Goal: Complete application form

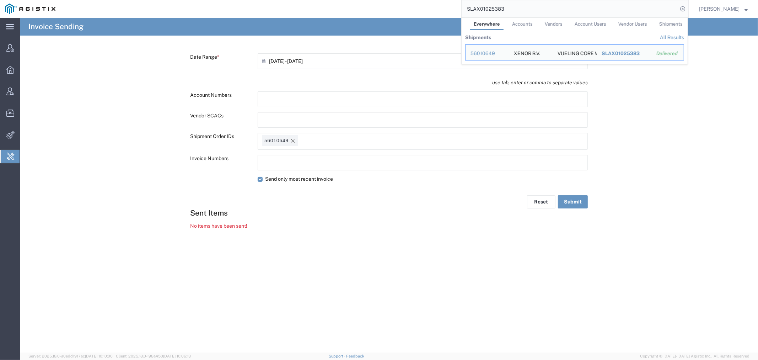
drag, startPoint x: 459, startPoint y: 8, endPoint x: 404, endPoint y: 9, distance: 55.8
click at [428, 8] on div "SLAX01025383 Everywhere Accounts Vendors Account Users Vendor Users Shipments S…" at bounding box center [374, 9] width 628 height 18
paste input "56714085"
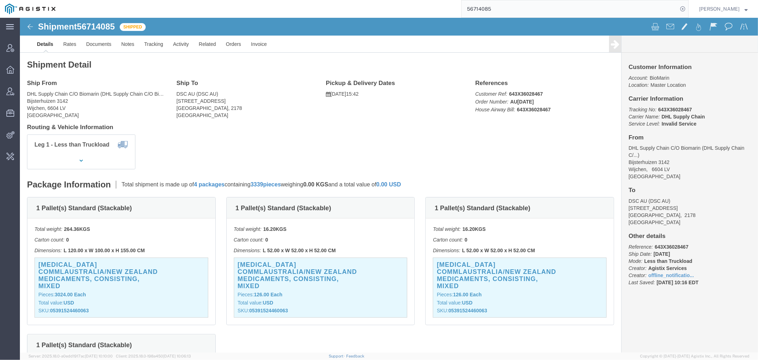
click h3 "VIMIZIM COMMLAUSTRALIA/NEW ZEALAND Medicaments, consisting, mixed"
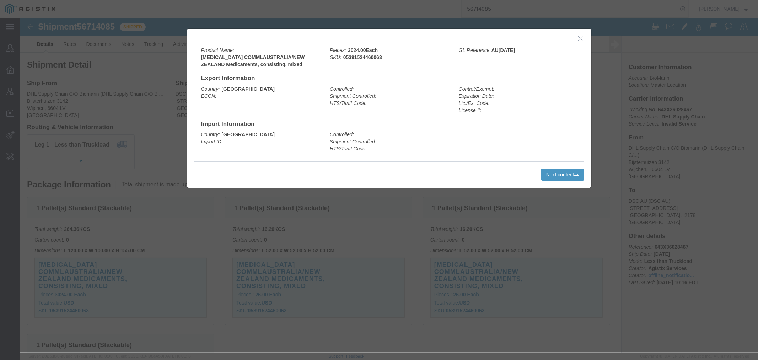
click icon "button"
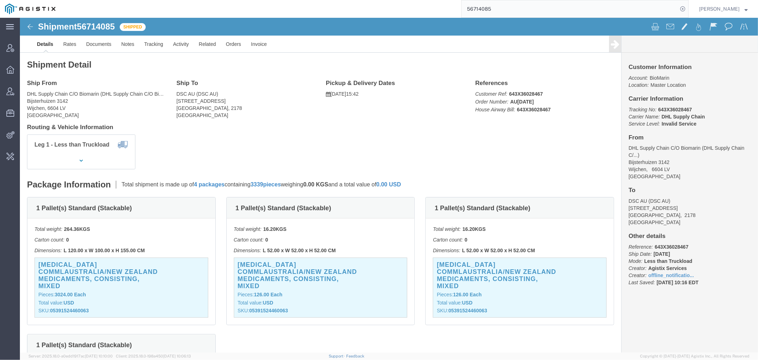
click at [476, 12] on input "56714085" at bounding box center [570, 8] width 216 height 17
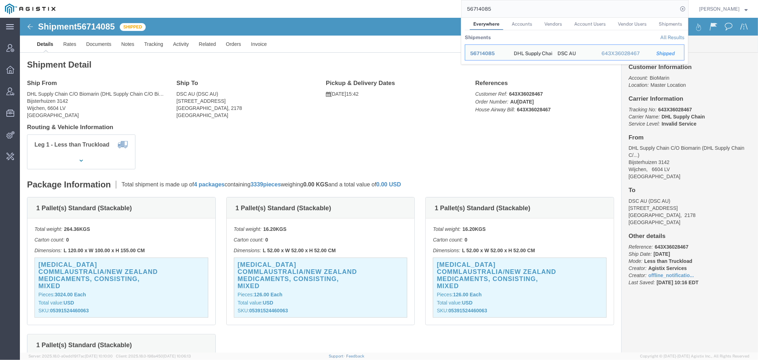
click at [476, 11] on input "56714085" at bounding box center [570, 8] width 216 height 17
paste input "683720"
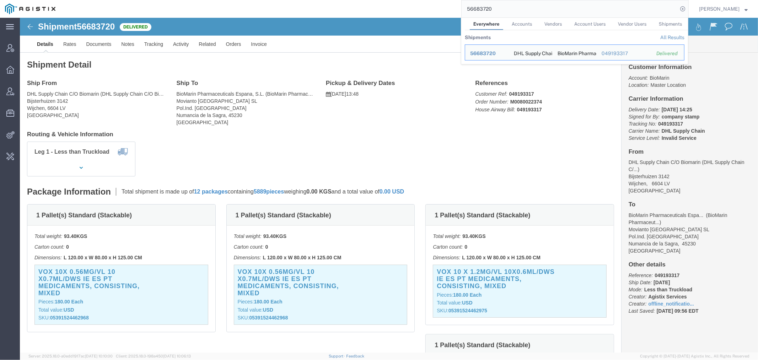
drag, startPoint x: 509, startPoint y: 11, endPoint x: 379, endPoint y: -5, distance: 130.6
click at [379, 0] on html "main_menu Created with Sketch. Collapse Menu Account Manager Overview Vendor Ma…" at bounding box center [379, 180] width 758 height 360
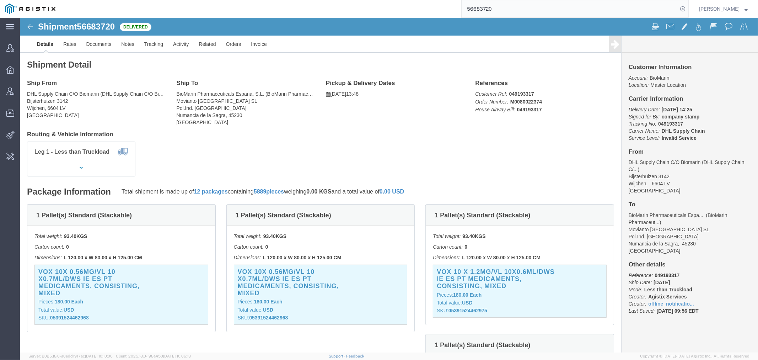
paste input "714085"
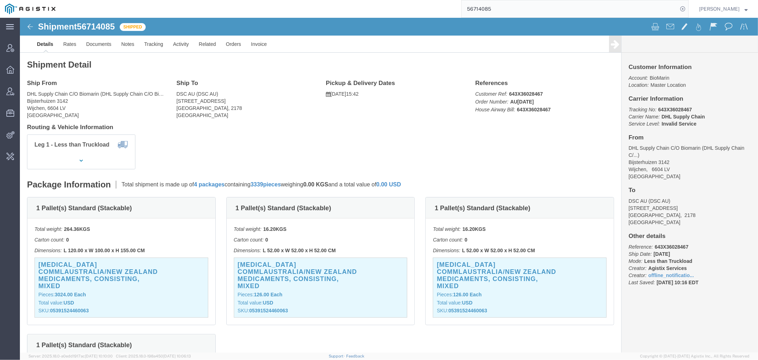
drag, startPoint x: 449, startPoint y: 14, endPoint x: 425, endPoint y: 14, distance: 24.2
click at [430, 14] on div "56714085" at bounding box center [374, 9] width 628 height 18
paste input "683719"
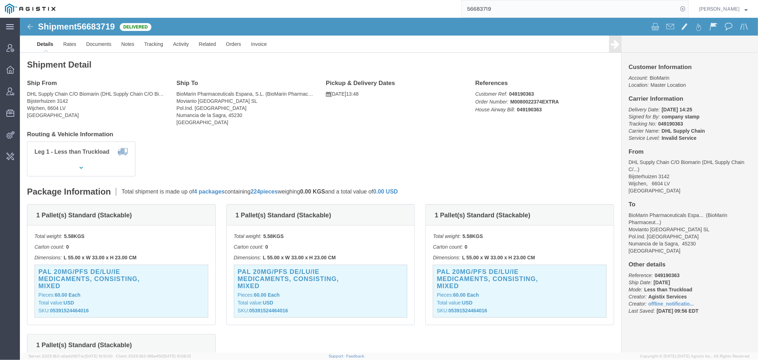
drag, startPoint x: 509, startPoint y: 5, endPoint x: 377, endPoint y: 4, distance: 131.5
click at [385, 6] on div "56683719" at bounding box center [374, 9] width 628 height 18
paste input "42058"
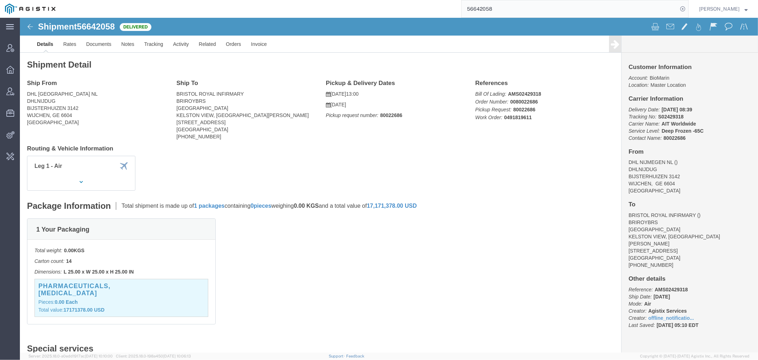
click h3 "Pharmaceuticals, Brineura"
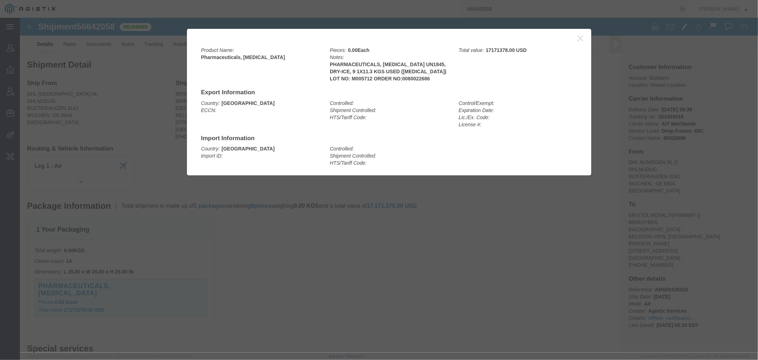
click icon "button"
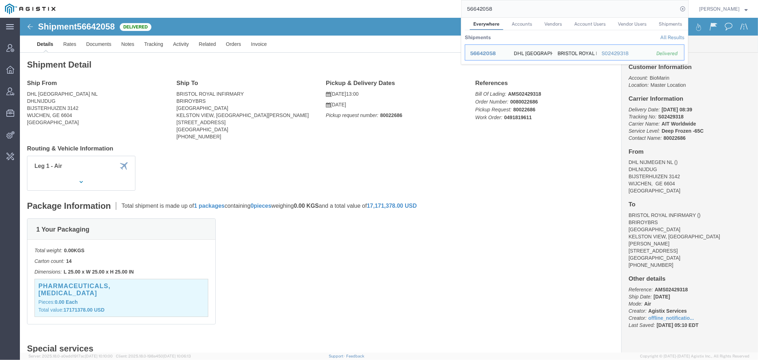
drag, startPoint x: 513, startPoint y: 5, endPoint x: 355, endPoint y: 5, distance: 158.5
click at [379, 5] on div "56642058 Everywhere Accounts Vendors Account Users Vendor Users Shipments Shipm…" at bounding box center [374, 9] width 628 height 18
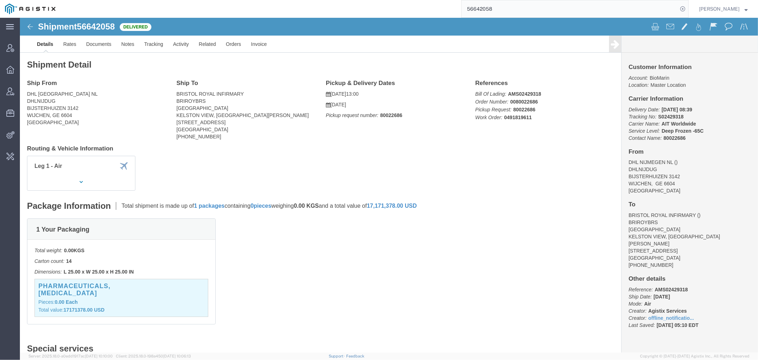
drag, startPoint x: 457, startPoint y: 5, endPoint x: 356, endPoint y: 5, distance: 101.6
click at [378, 5] on div "56642058" at bounding box center [374, 9] width 628 height 18
paste input "495271"
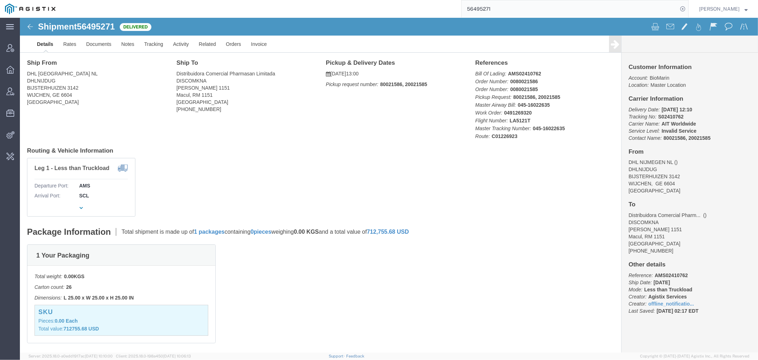
scroll to position [39, 0]
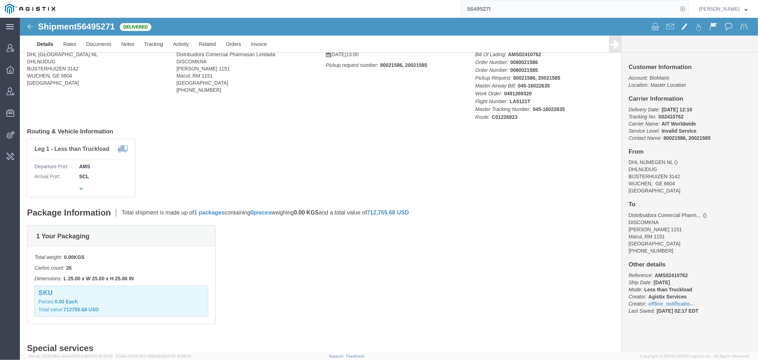
click h3 "SKU"
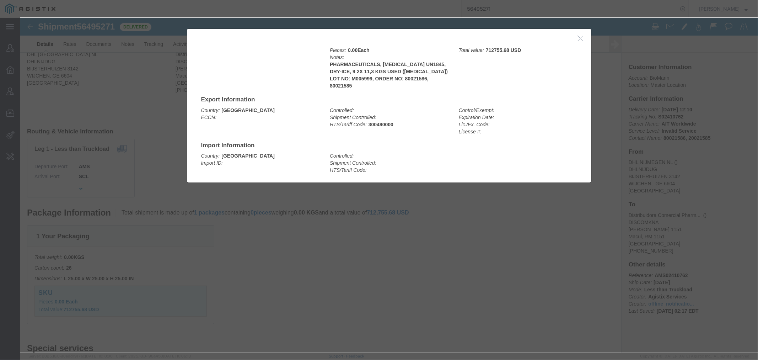
click icon "button"
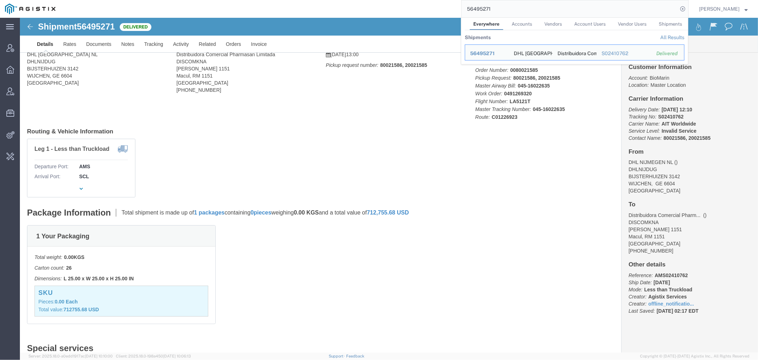
drag, startPoint x: 452, startPoint y: 4, endPoint x: 403, endPoint y: 5, distance: 49.0
click at [404, 5] on div "56495271 Everywhere Accounts Vendors Account Users Vendor Users Shipments Shipm…" at bounding box center [374, 9] width 628 height 18
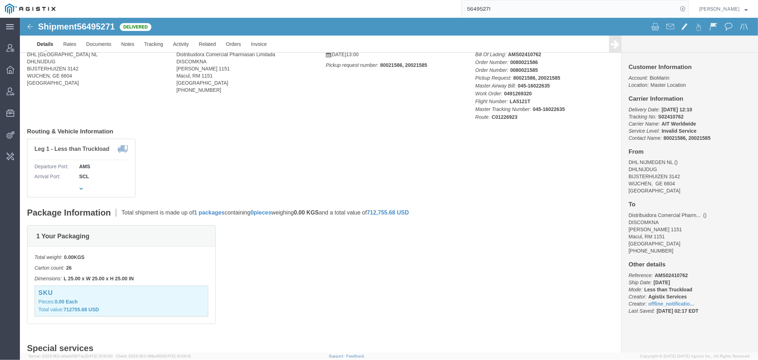
paste input "643X35808211"
drag, startPoint x: 536, startPoint y: 13, endPoint x: 359, endPoint y: -2, distance: 178.3
click at [359, 0] on html "main_menu Created with Sketch. Collapse Menu Account Manager Overview Vendor Ma…" at bounding box center [379, 180] width 758 height 360
paste input "search"
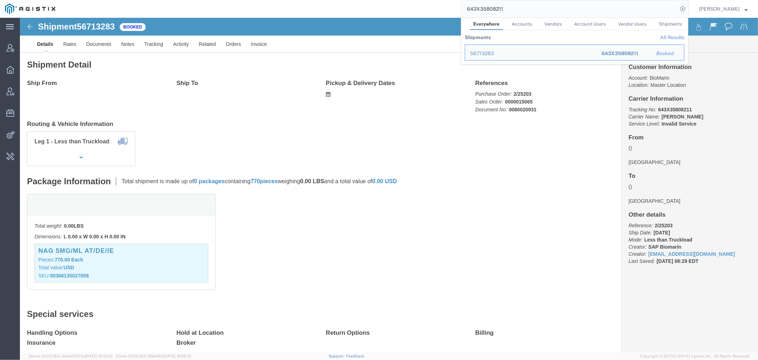
click at [325, 7] on div "643X35808211 Everywhere Accounts Vendors Account Users Vendor Users Shipments S…" at bounding box center [374, 9] width 628 height 18
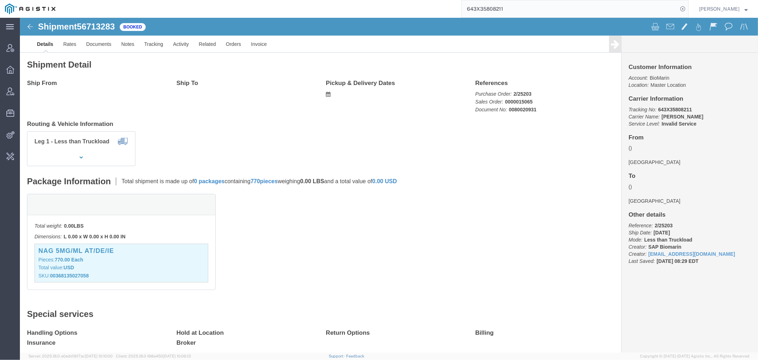
paste input "56711406"
type input "56711406"
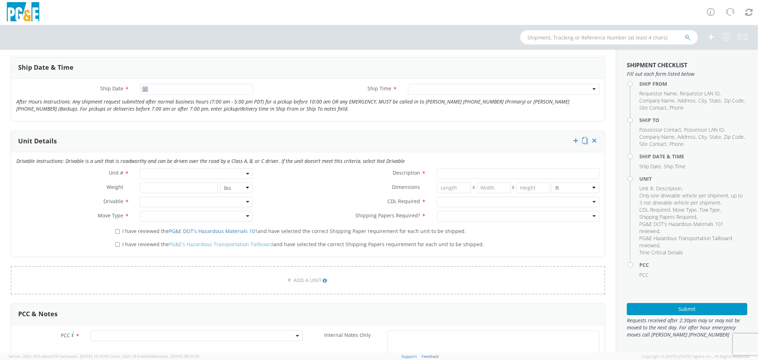
scroll to position [315, 0]
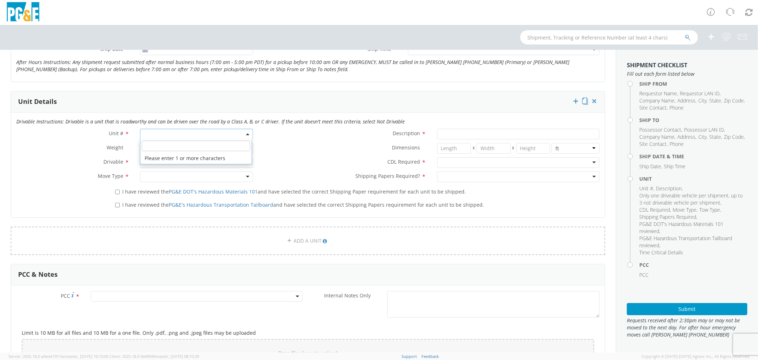
click at [178, 137] on span at bounding box center [196, 134] width 113 height 11
click at [164, 150] on input "search" at bounding box center [196, 145] width 108 height 11
paste input "4ER3241"
type input "4ER3241"
select select "Other"
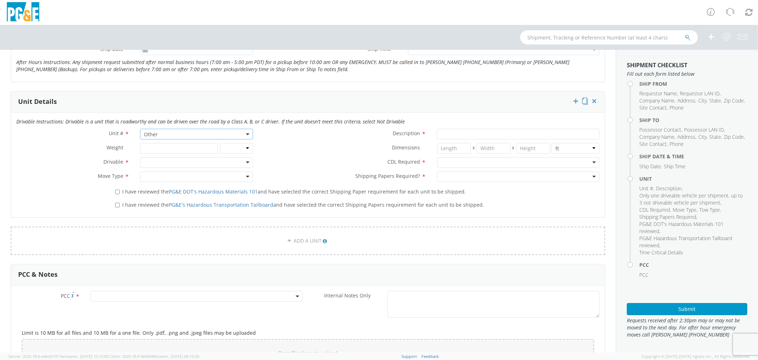
select select "? undefined:undefined ?"
click at [167, 131] on span "Other" at bounding box center [196, 134] width 105 height 7
click at [176, 137] on span "Other" at bounding box center [196, 134] width 113 height 11
click at [173, 135] on span "Other" at bounding box center [196, 134] width 105 height 7
click at [165, 147] on input "search" at bounding box center [196, 145] width 108 height 11
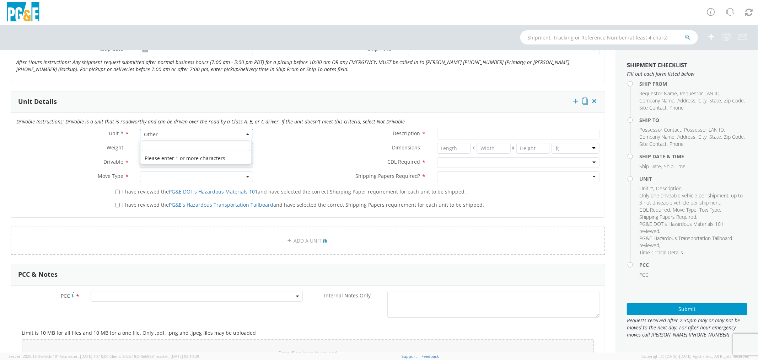
paste input "137689"
type input "137689"
click at [180, 135] on span "Other" at bounding box center [196, 134] width 105 height 7
click at [171, 150] on input "search" at bounding box center [196, 145] width 108 height 11
paste input "B18591"
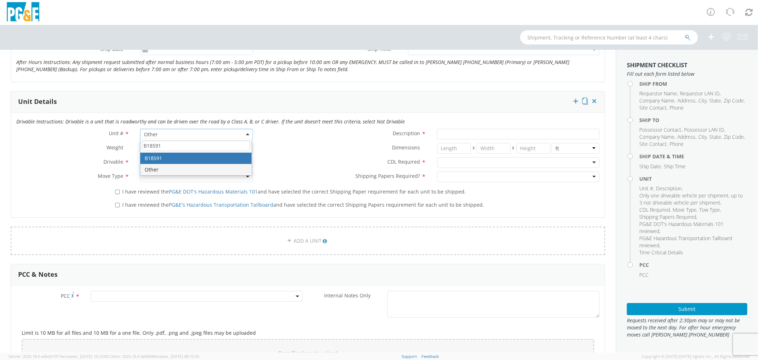
type input "B18591"
type input "TRAILER; POLE/CARGO"
type input "10000"
select select "LBS"
select select "B18591"
